Goal: Transaction & Acquisition: Purchase product/service

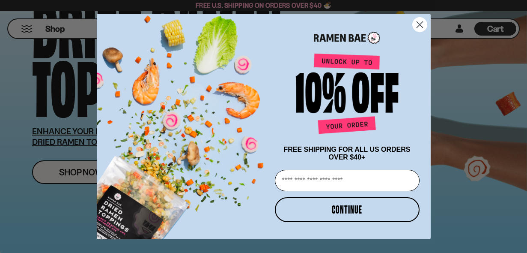
scroll to position [92, 0]
click at [422, 23] on circle "Close dialog" at bounding box center [419, 25] width 14 height 14
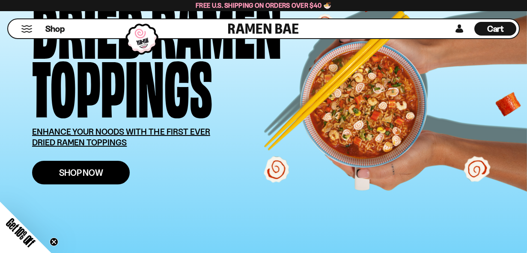
click at [101, 174] on span "Shop Now" at bounding box center [81, 172] width 44 height 9
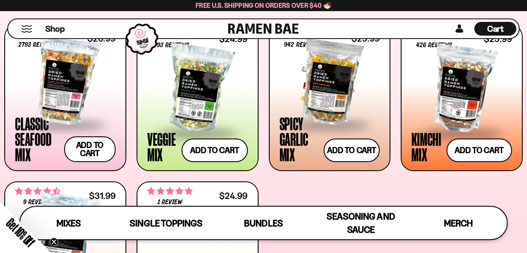
scroll to position [324, 0]
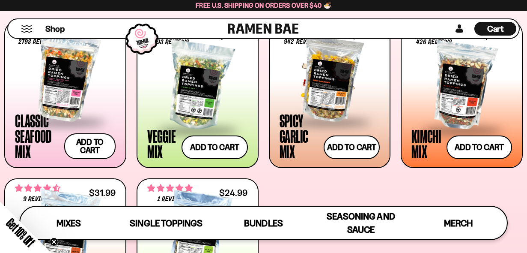
click at [320, 142] on div "Spicy Garlic Mix Add to cart Add — Regular price $25.99 Regular price Sale pric…" at bounding box center [330, 136] width 101 height 46
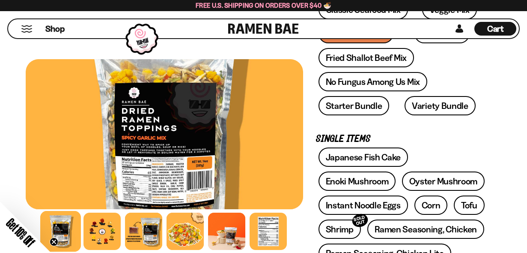
scroll to position [106, 0]
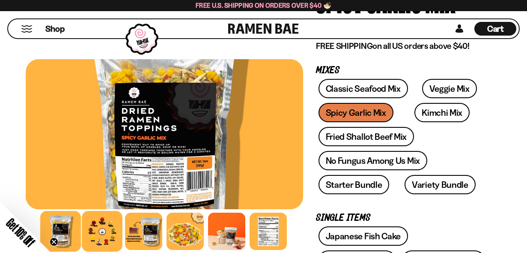
click at [104, 229] on div at bounding box center [102, 231] width 41 height 41
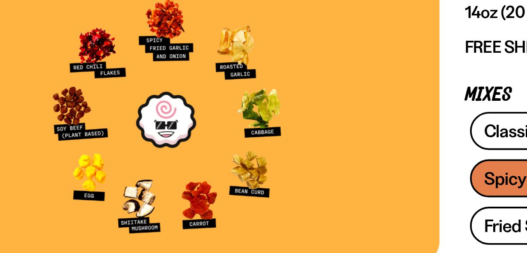
scroll to position [65, 0]
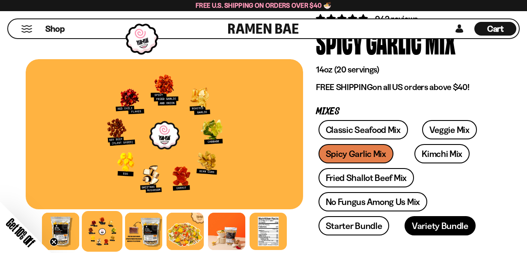
click at [424, 229] on link "Variety Bundle" at bounding box center [440, 225] width 71 height 19
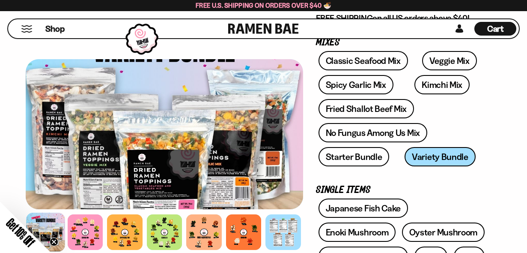
scroll to position [130, 0]
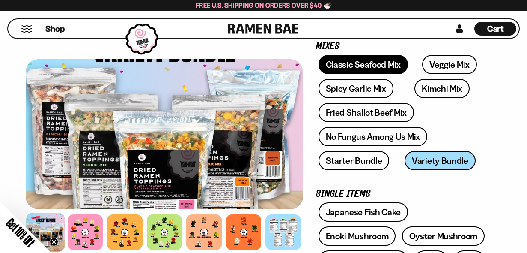
click at [371, 67] on link "Classic Seafood Mix" at bounding box center [363, 64] width 89 height 19
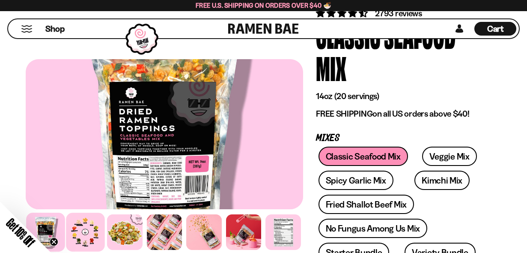
scroll to position [70, 0]
click at [83, 235] on div at bounding box center [85, 232] width 39 height 39
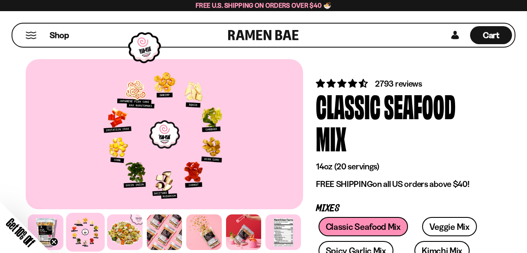
scroll to position [0, 0]
click at [26, 37] on button "Mobile Menu Trigger" at bounding box center [31, 35] width 12 height 7
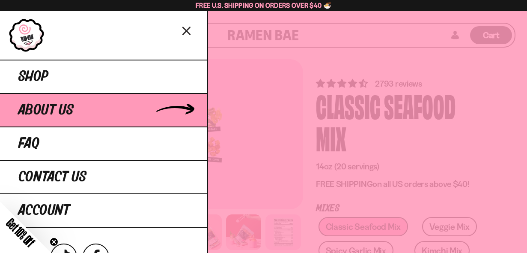
click at [47, 111] on span "About Us" at bounding box center [45, 109] width 55 height 15
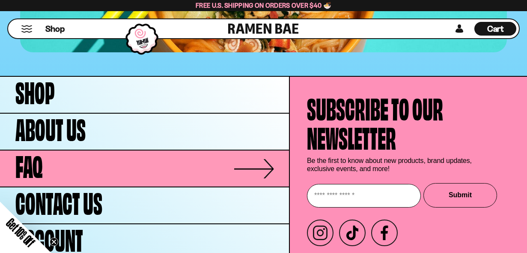
scroll to position [3528, 0]
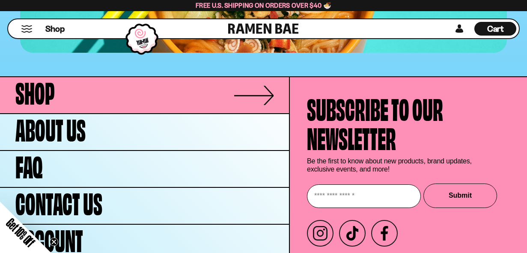
click at [212, 77] on link "Shop" at bounding box center [144, 95] width 289 height 36
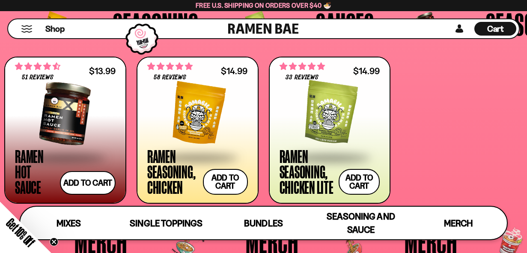
scroll to position [1729, 0]
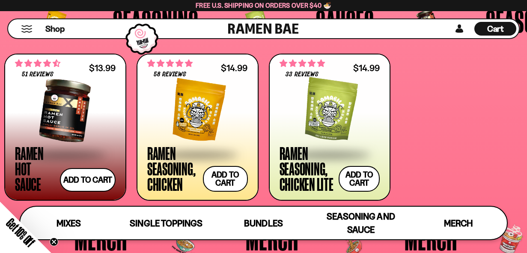
click at [214, 117] on div at bounding box center [197, 111] width 101 height 86
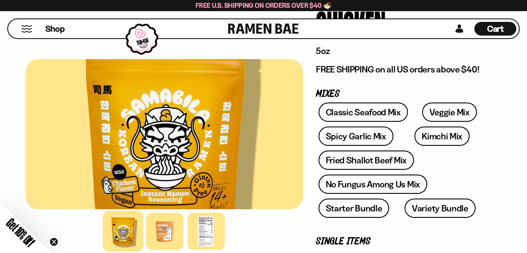
scroll to position [121, 0]
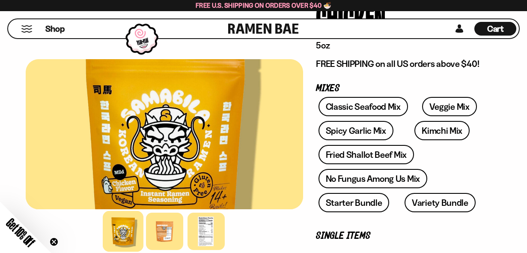
click at [155, 148] on div at bounding box center [164, 134] width 277 height 150
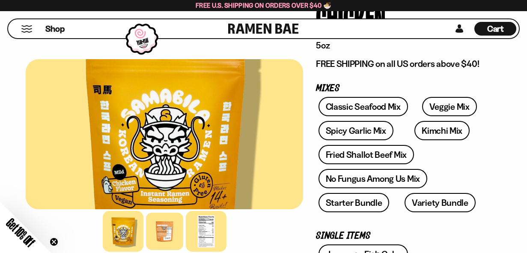
click at [199, 229] on div at bounding box center [206, 231] width 41 height 41
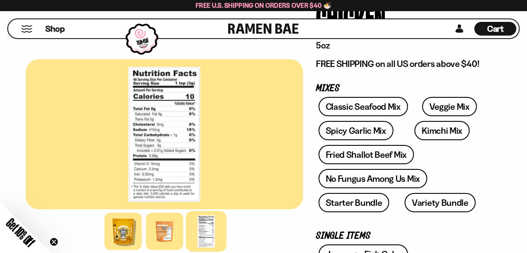
scroll to position [101, 0]
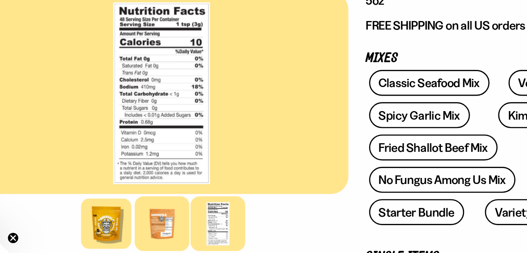
click at [144, 211] on div at bounding box center [164, 231] width 41 height 41
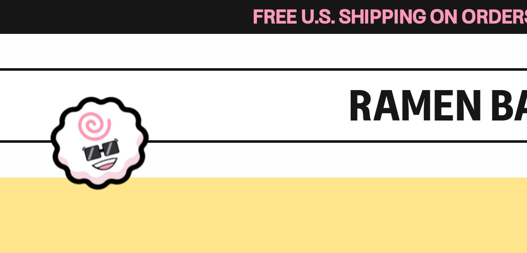
scroll to position [44, 0]
